Goal: Transaction & Acquisition: Purchase product/service

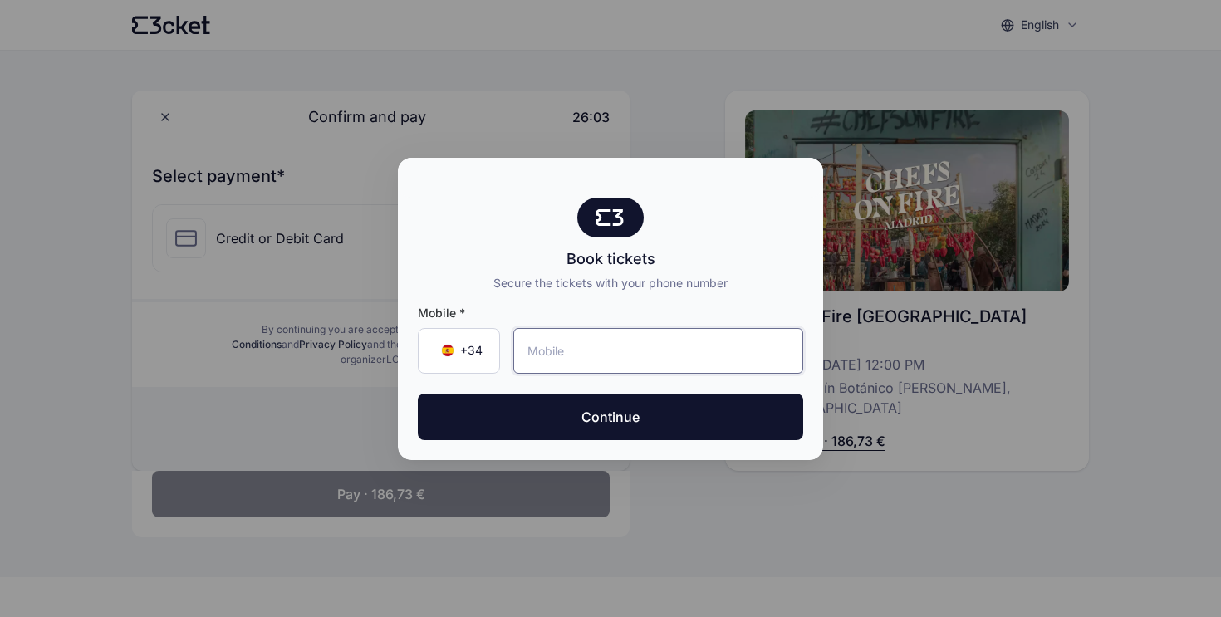
click at [621, 340] on input "tel" at bounding box center [658, 351] width 290 height 46
click at [584, 352] on input "tel" at bounding box center [658, 351] width 290 height 46
type input "650 43 29 29"
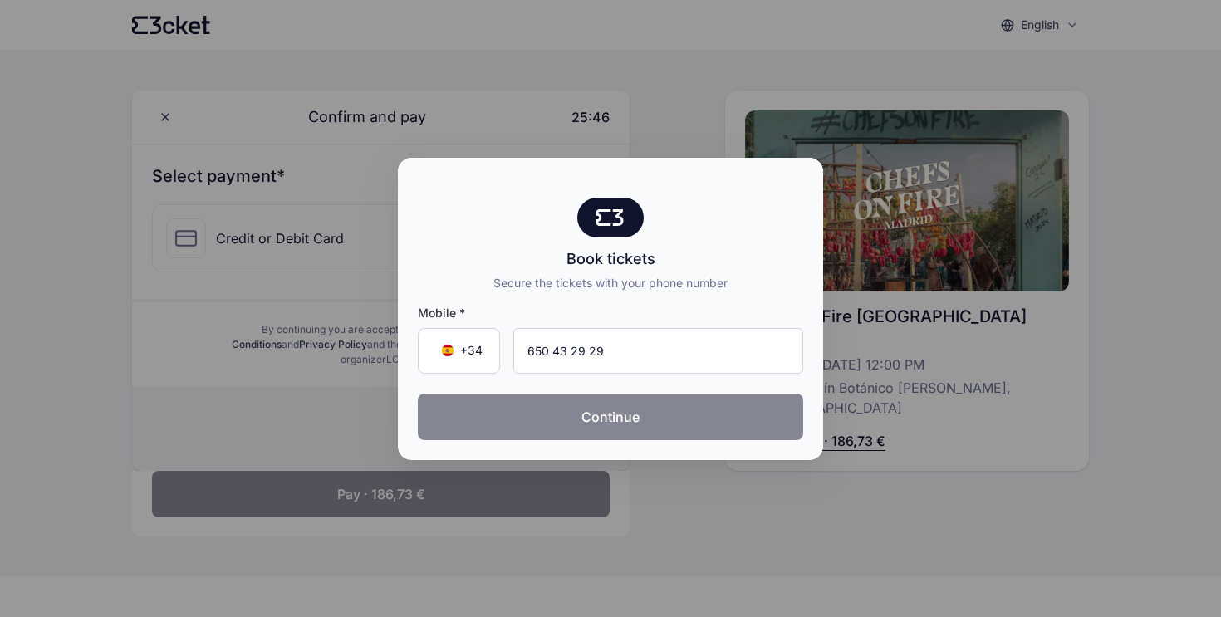
click at [632, 420] on button "Continue" at bounding box center [610, 417] width 385 height 47
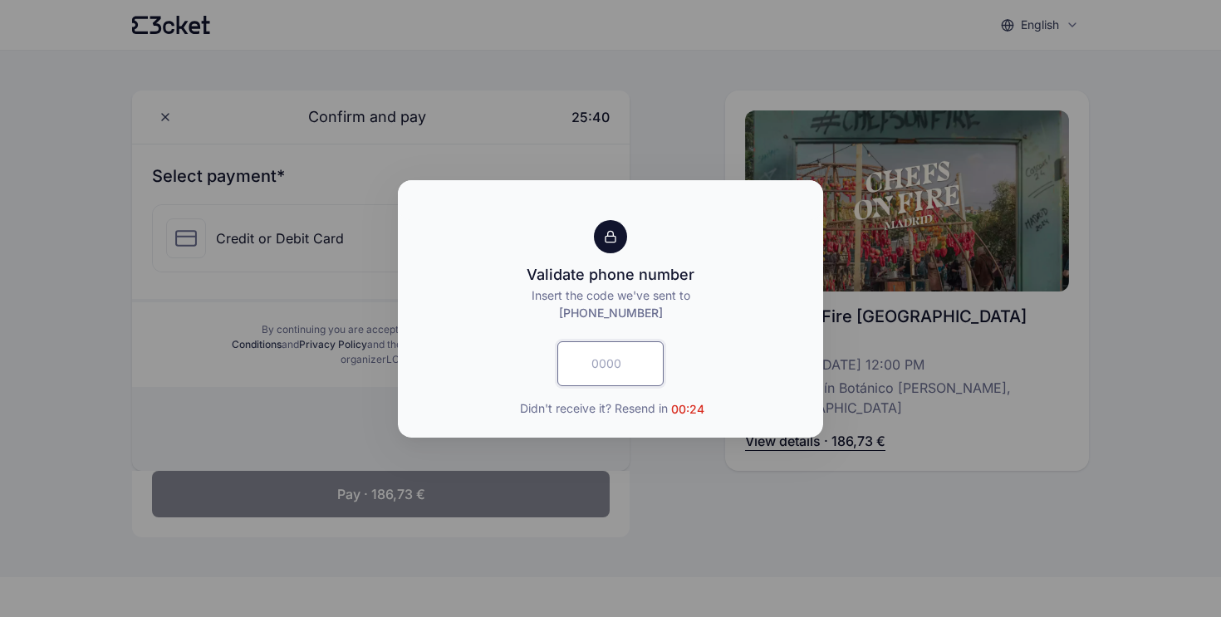
click at [628, 370] on input "text" at bounding box center [610, 363] width 106 height 45
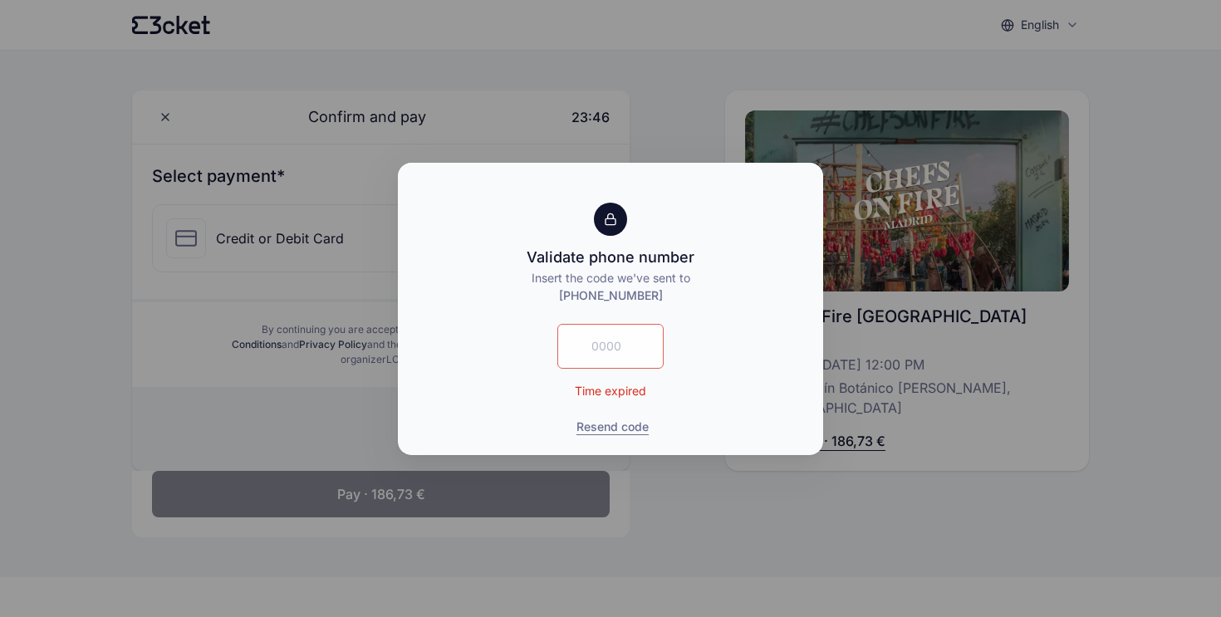
click at [725, 401] on div "Time expired Resend code" at bounding box center [610, 379] width 385 height 111
click at [609, 427] on button "Resend code" at bounding box center [613, 427] width 72 height 17
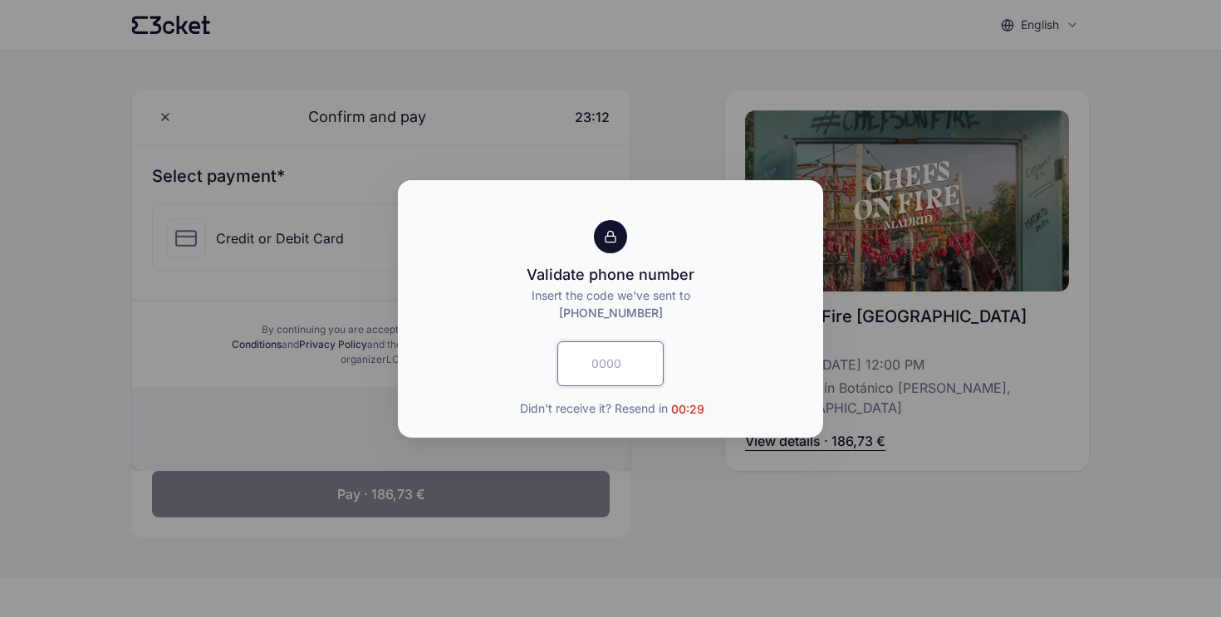
click at [615, 376] on input "text" at bounding box center [610, 363] width 106 height 45
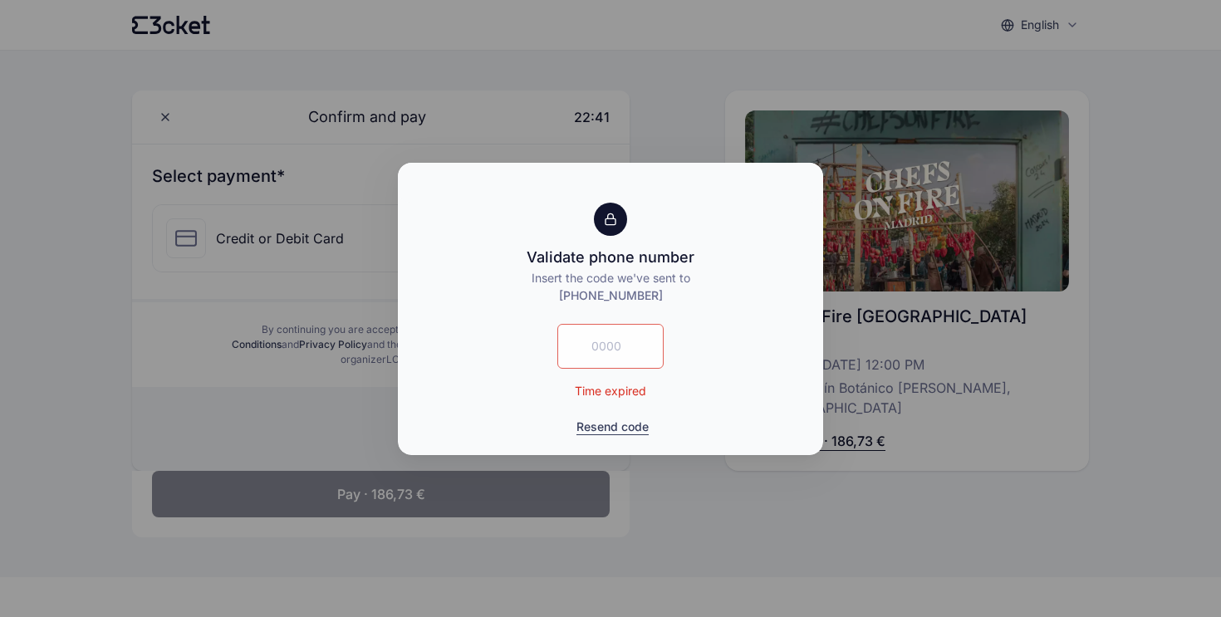
click at [611, 423] on button "Resend code" at bounding box center [613, 427] width 72 height 17
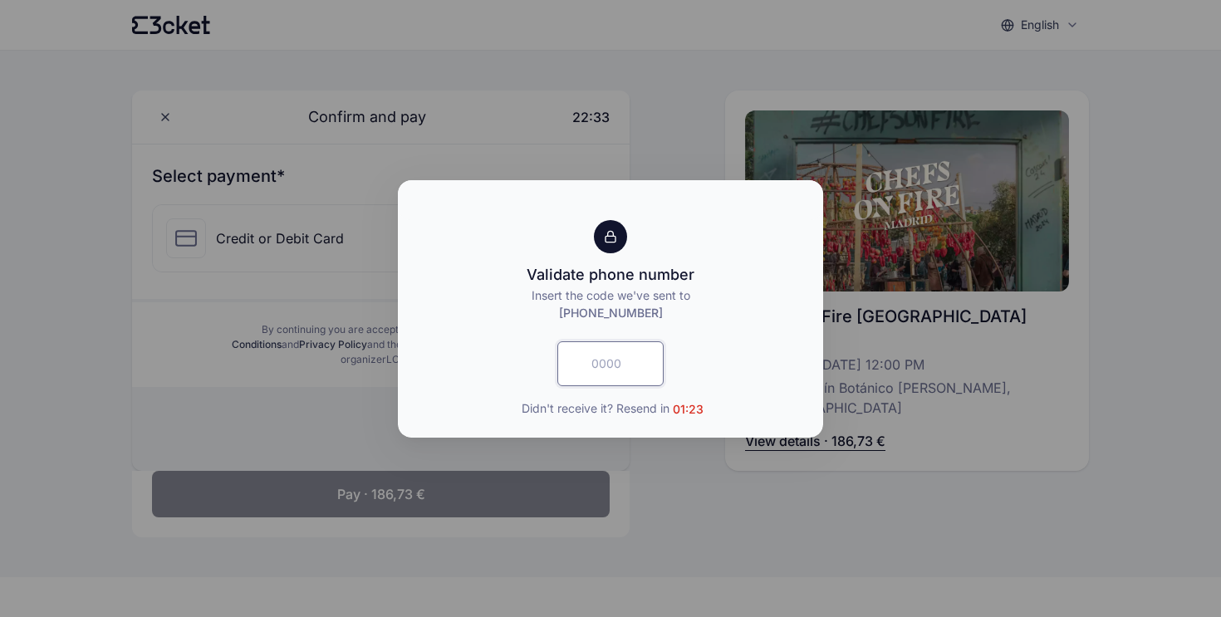
click at [600, 360] on input "text" at bounding box center [610, 363] width 106 height 45
type input "3849"
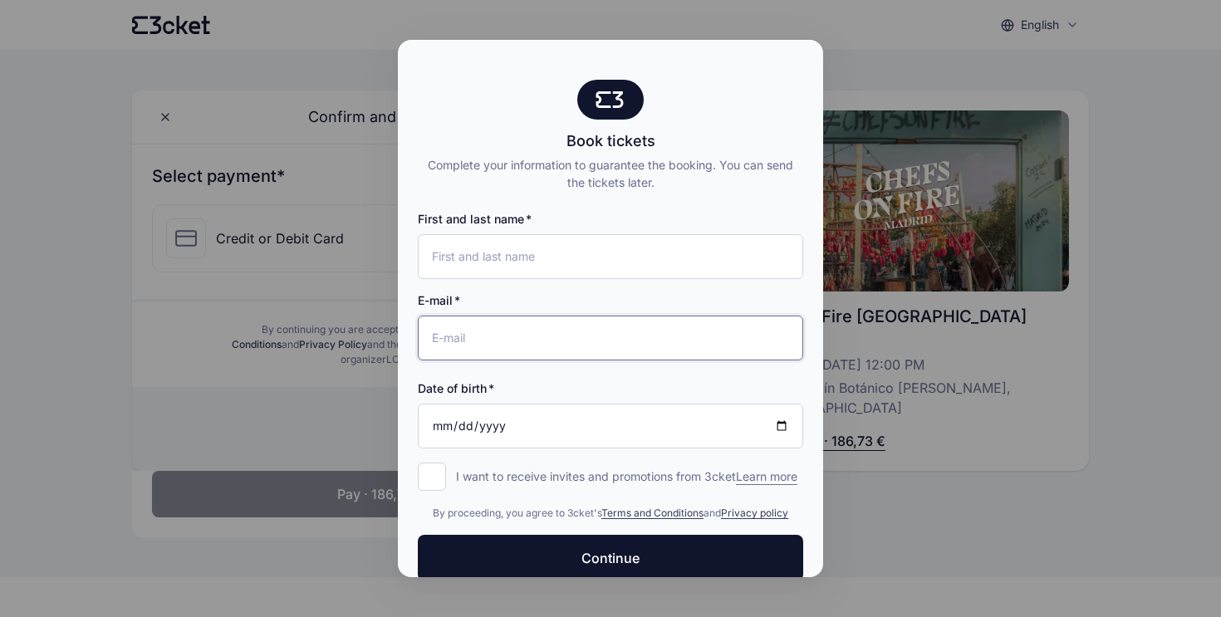
click at [488, 328] on input "E-mail" at bounding box center [610, 338] width 385 height 45
type input "[EMAIL_ADDRESS][DOMAIN_NAME][PERSON_NAME]"
click at [508, 257] on input "First and last name" at bounding box center [610, 256] width 385 height 45
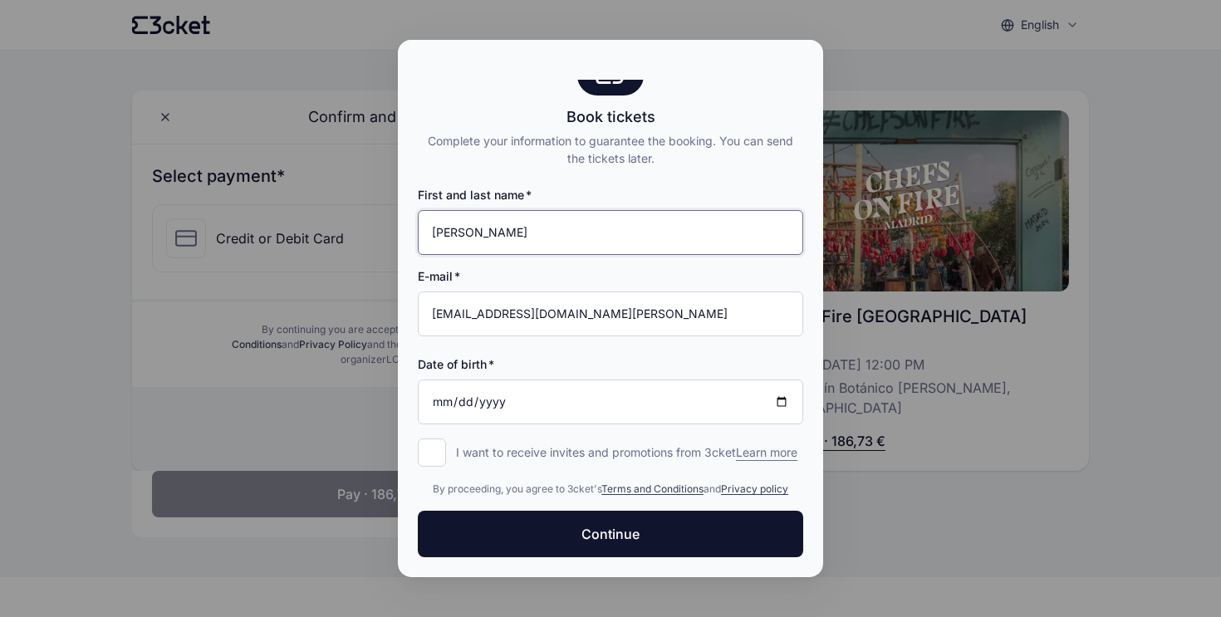
type input "Luis Galvez"
click at [435, 381] on input "Date of birth" at bounding box center [610, 402] width 385 height 45
type input "1988-09-27"
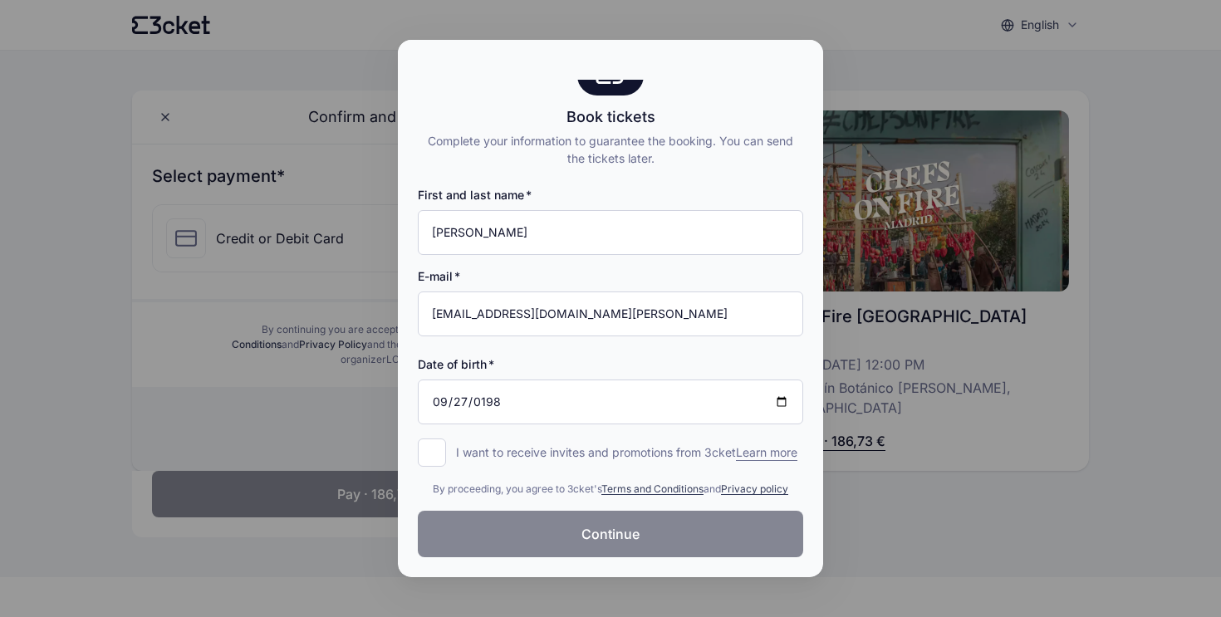
click at [548, 542] on button "Continue" at bounding box center [610, 534] width 385 height 47
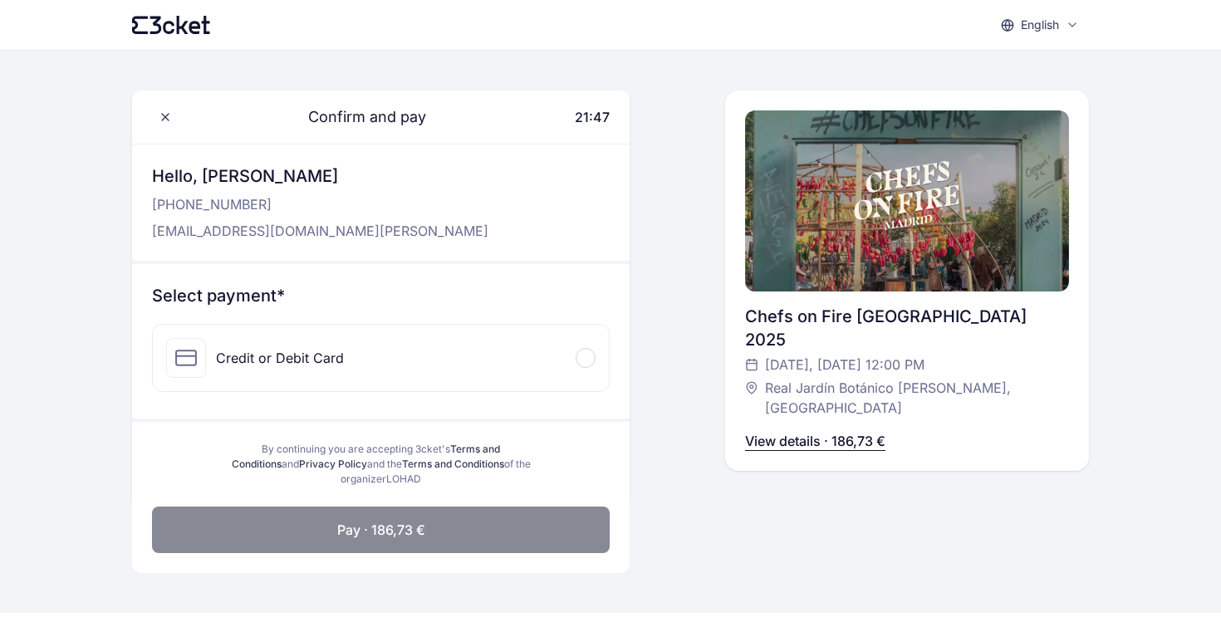
click at [303, 350] on div "Credit or Debit Card" at bounding box center [280, 358] width 128 height 20
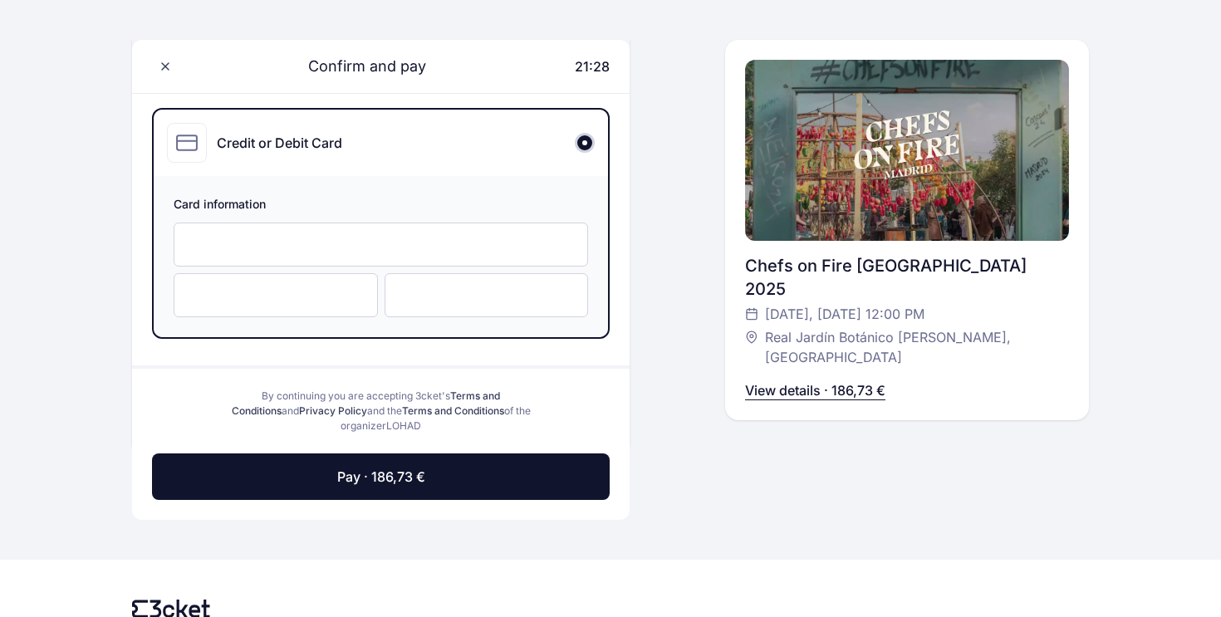
scroll to position [219, 0]
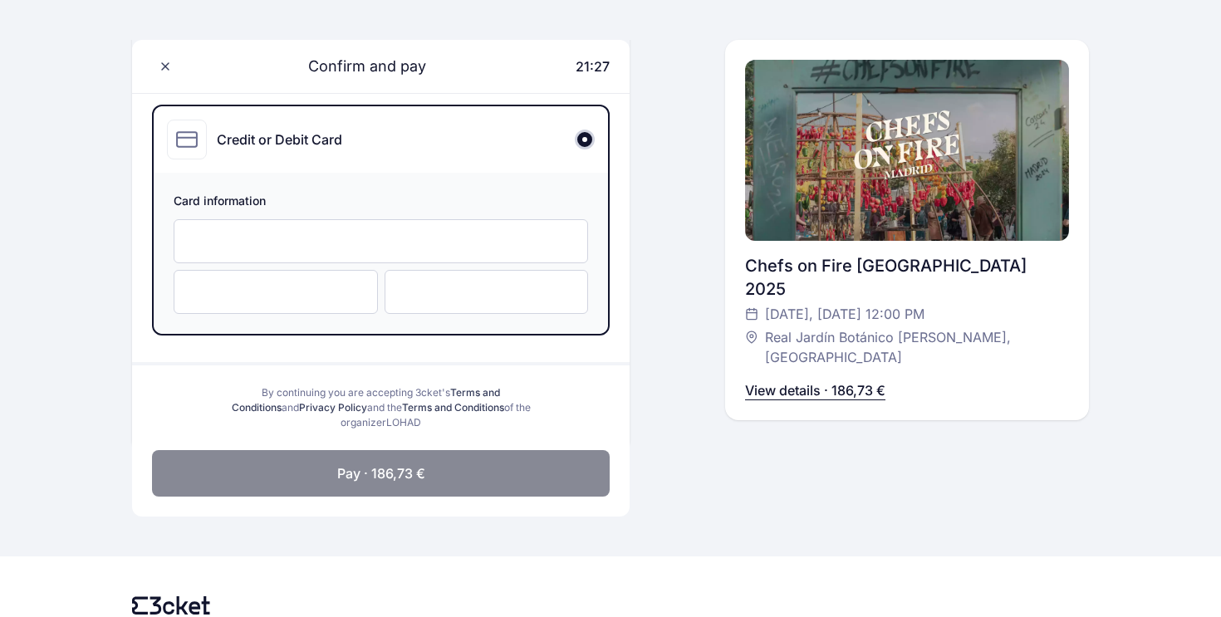
click at [316, 458] on button "Pay · 186,73 €" at bounding box center [381, 473] width 458 height 47
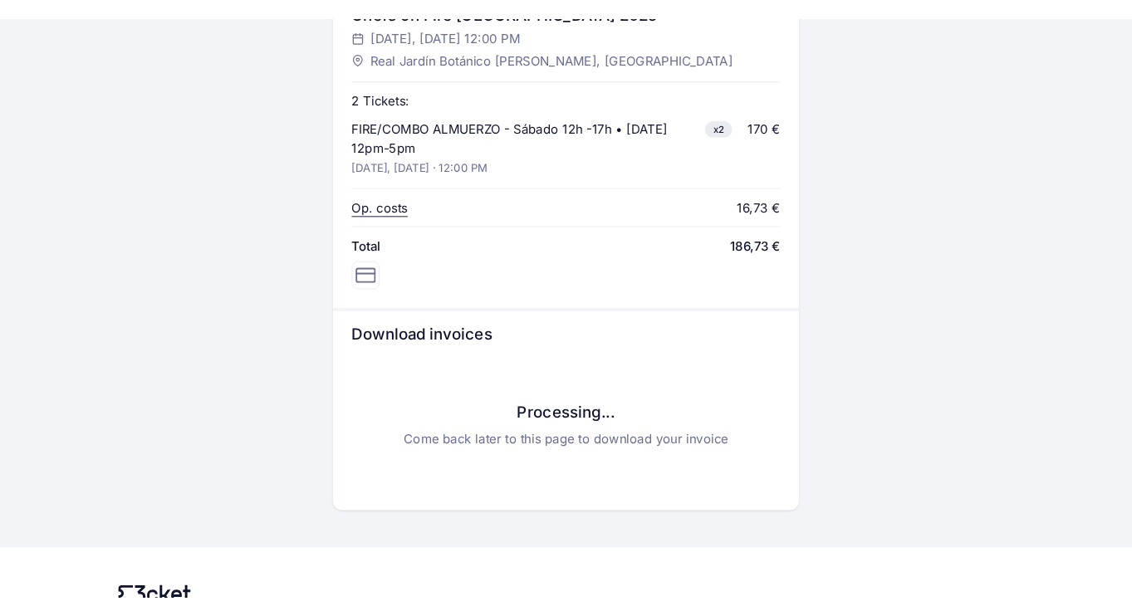
scroll to position [717, 0]
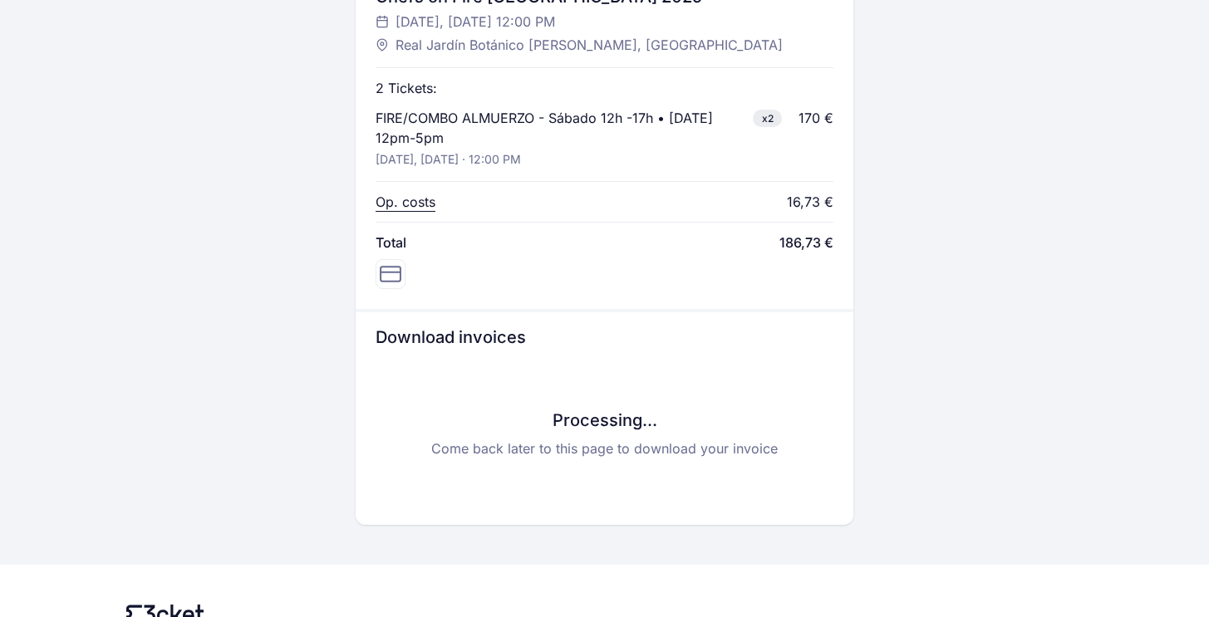
click at [397, 204] on p "Op. costs" at bounding box center [406, 202] width 60 height 20
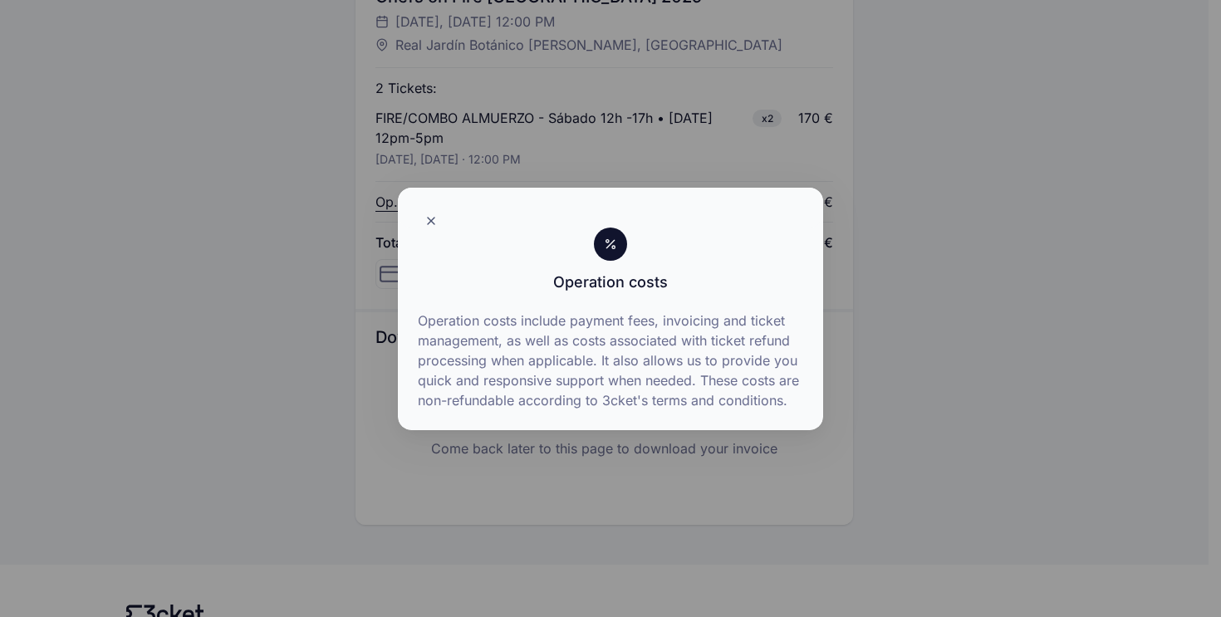
click at [305, 217] on div at bounding box center [610, 308] width 1221 height 617
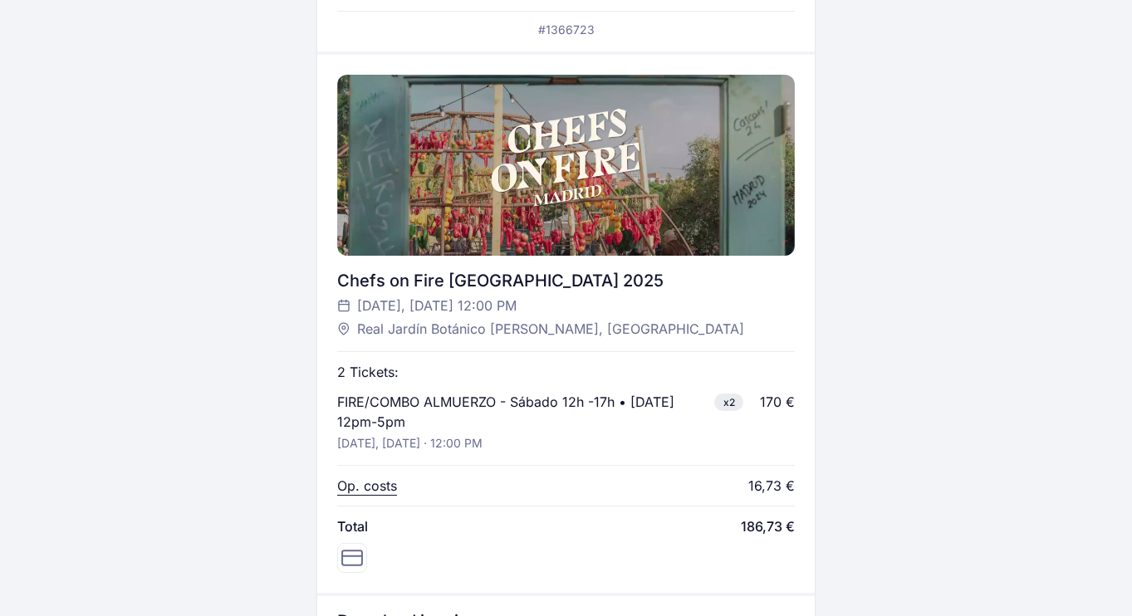
scroll to position [434, 0]
